Goal: Task Accomplishment & Management: Use online tool/utility

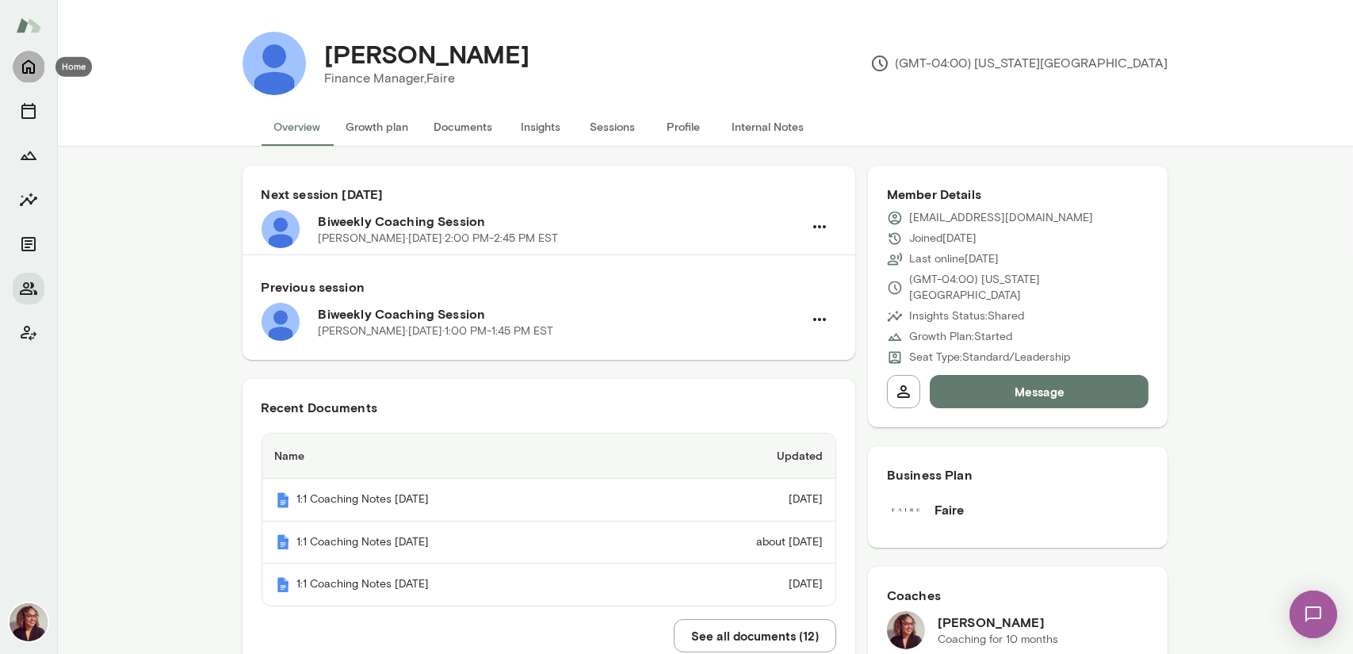
click at [34, 67] on icon "Home" at bounding box center [28, 67] width 13 height 14
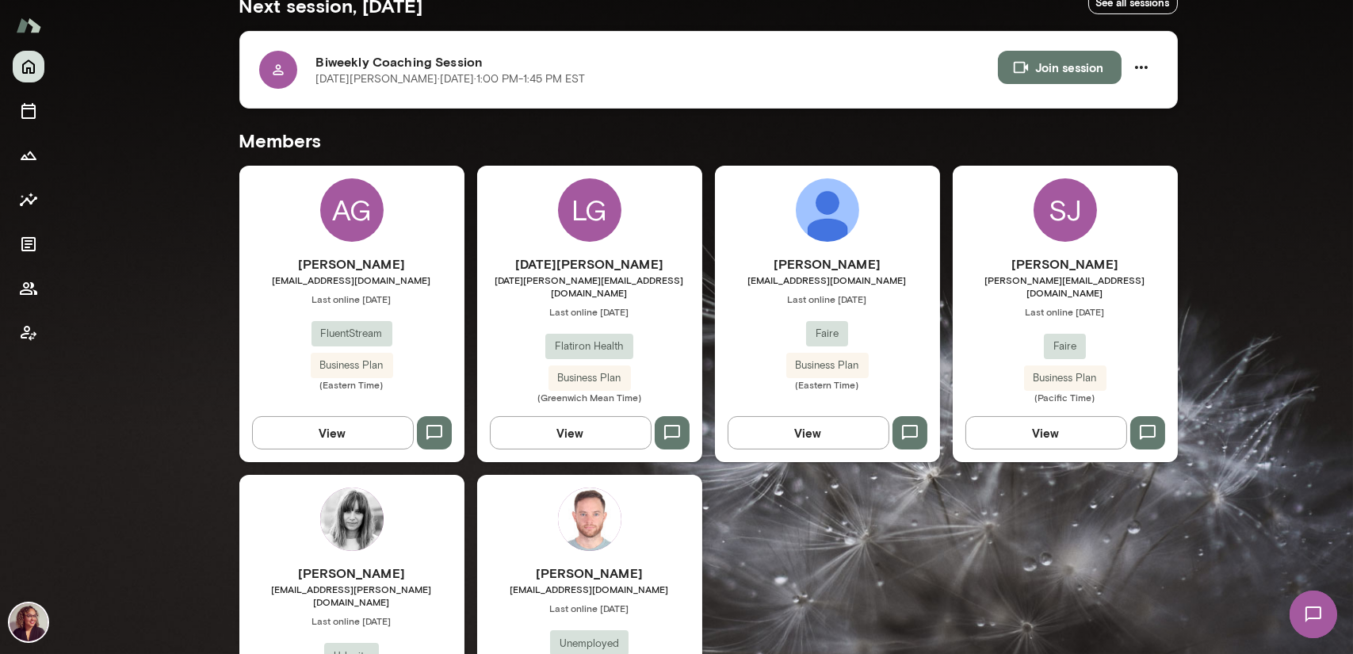
scroll to position [396, 0]
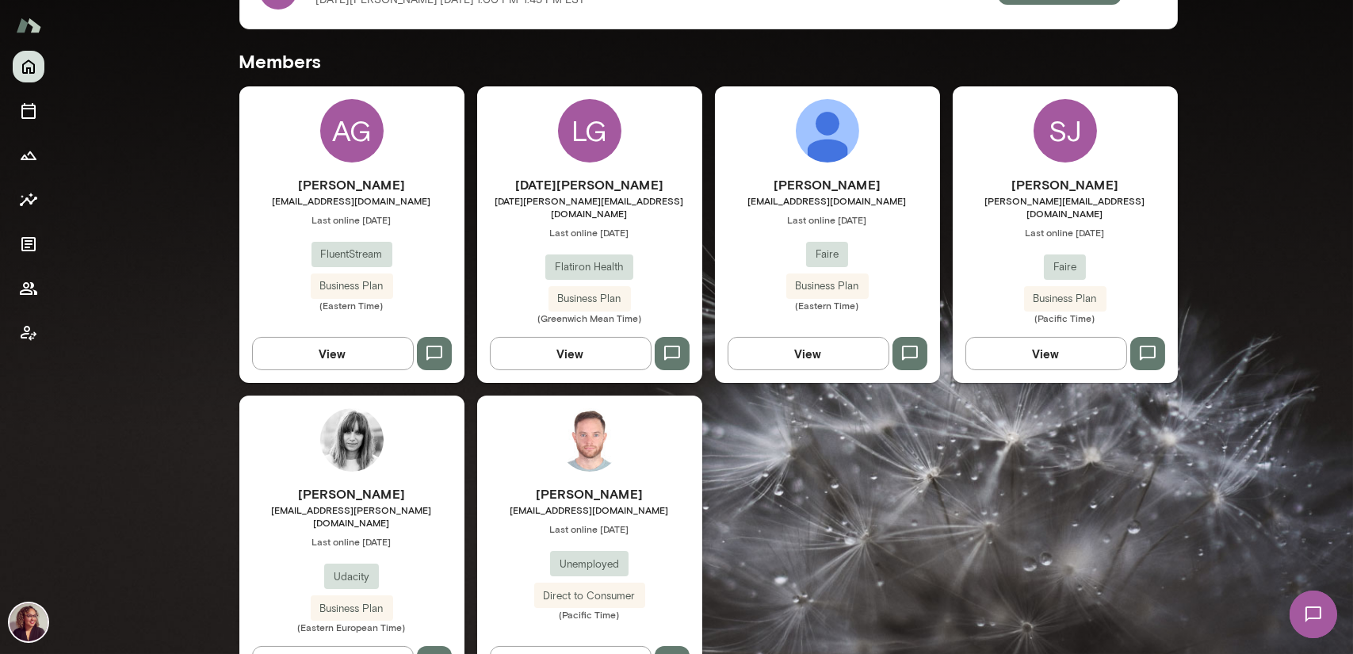
click at [576, 152] on div "LG" at bounding box center [589, 130] width 63 height 63
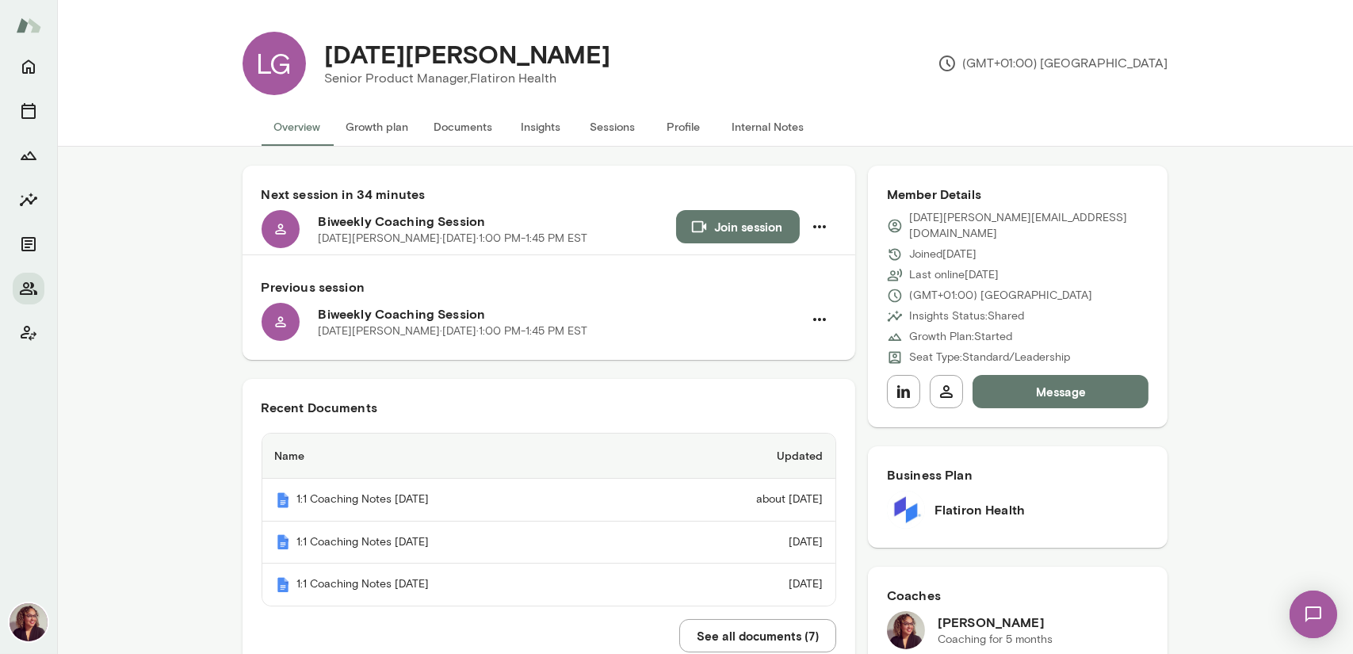
click at [466, 124] on button "Documents" at bounding box center [464, 127] width 84 height 38
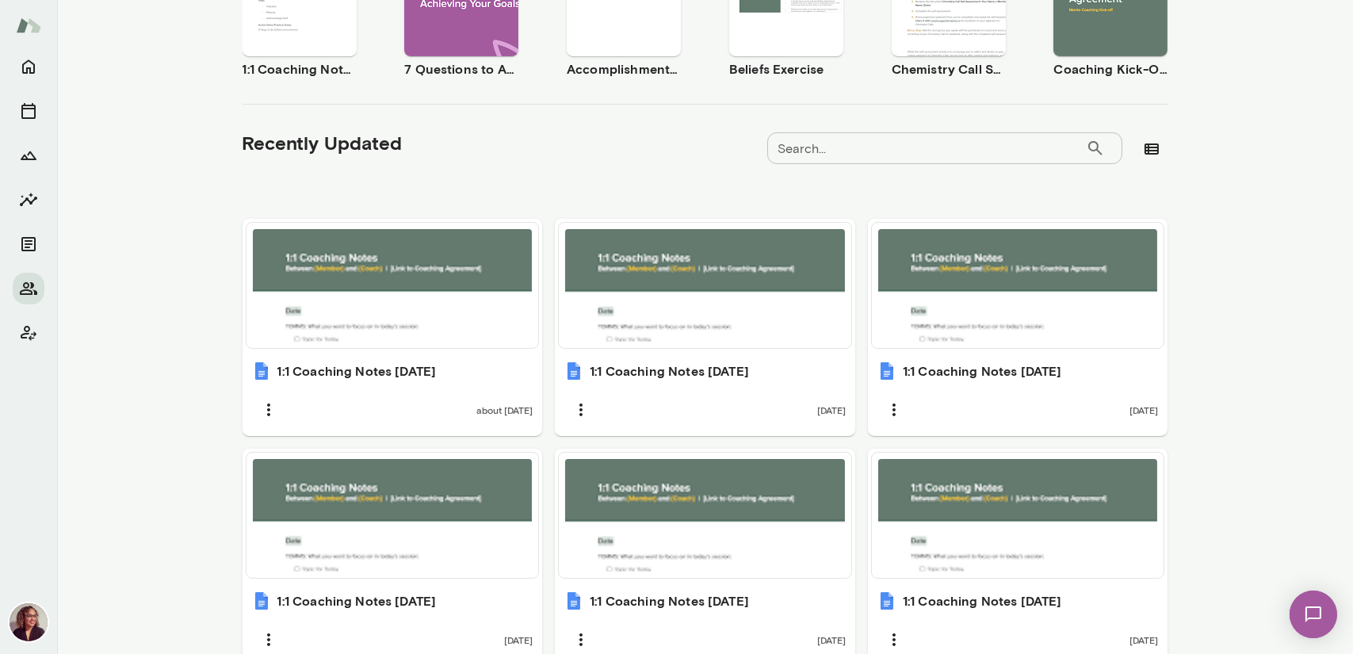
scroll to position [396, 0]
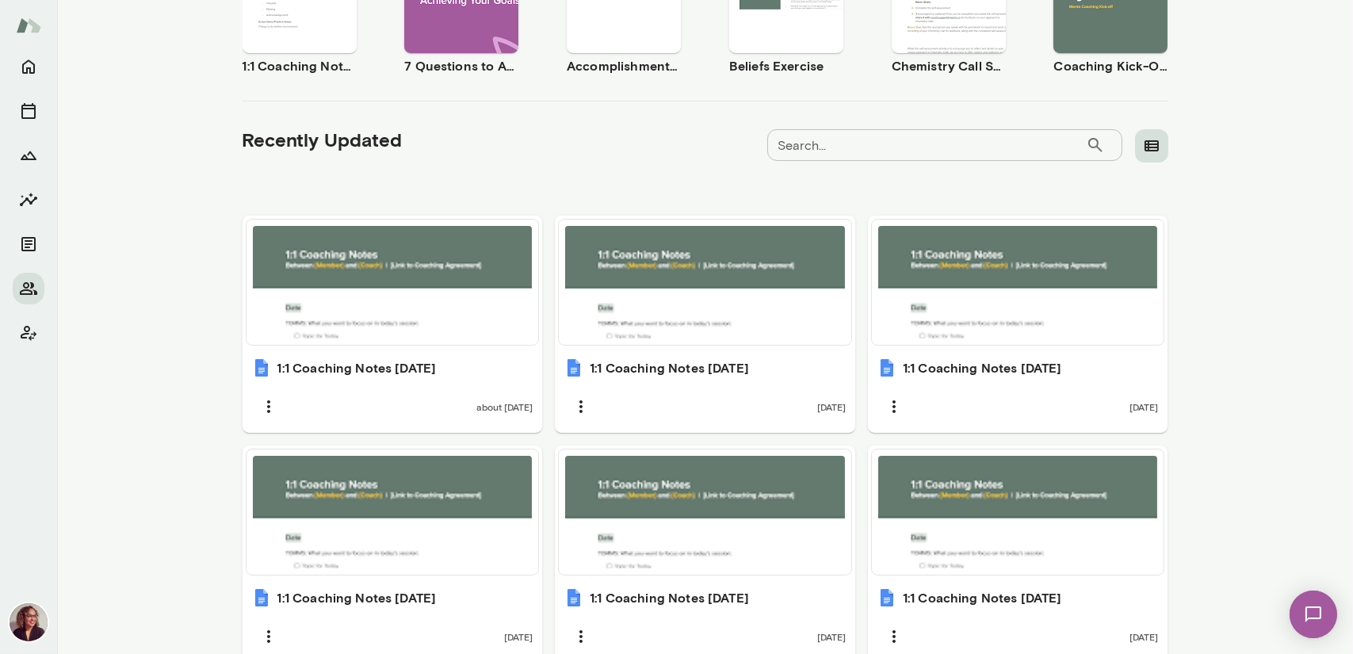
click at [640, 141] on icon "button" at bounding box center [1152, 145] width 14 height 11
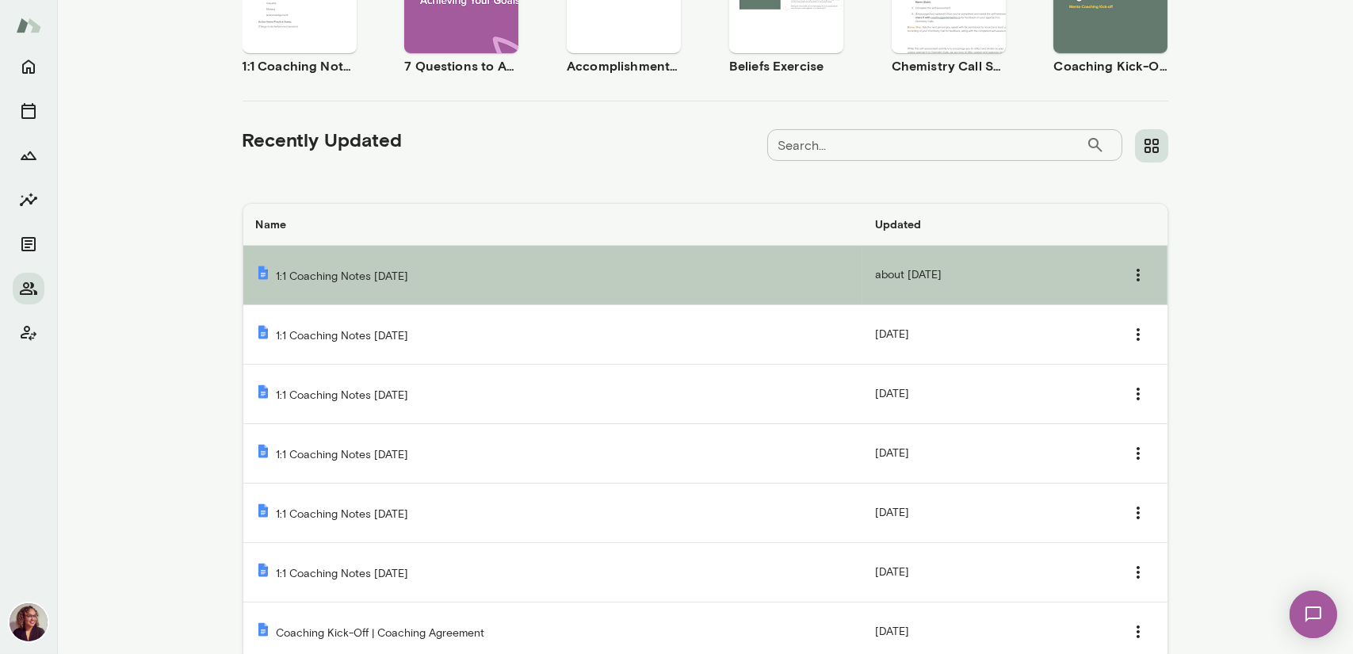
click at [640, 278] on td "1:1 Coaching Notes [DATE]" at bounding box center [552, 275] width 619 height 59
